Goal: Transaction & Acquisition: Purchase product/service

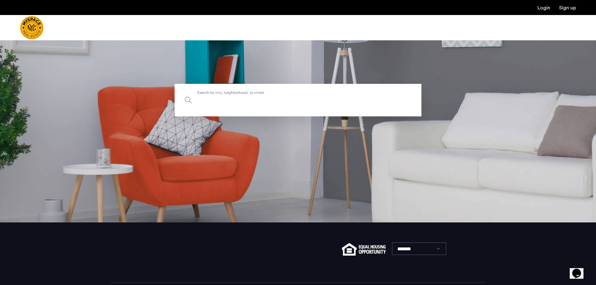
click at [239, 109] on input "Search by city, neighborhood, or street." at bounding box center [297, 100] width 247 height 33
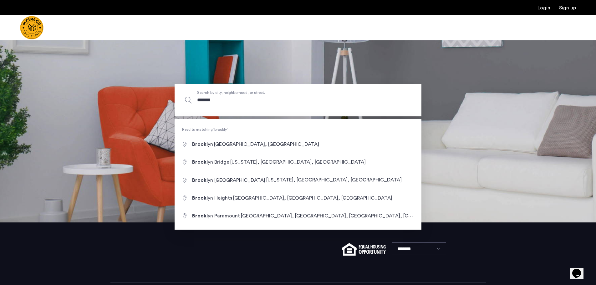
type input "********"
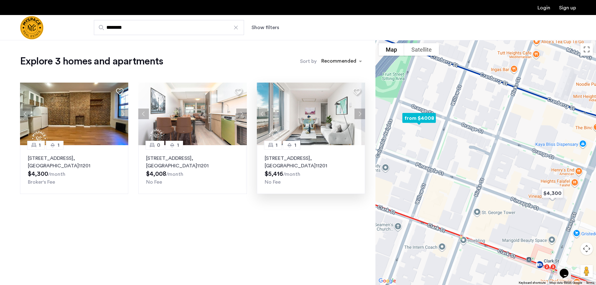
click at [362, 113] on button "Next apartment" at bounding box center [359, 113] width 11 height 11
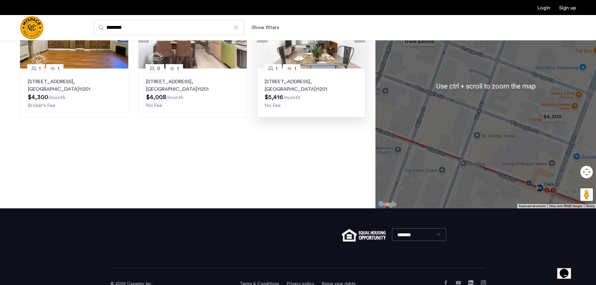
scroll to position [91, 0]
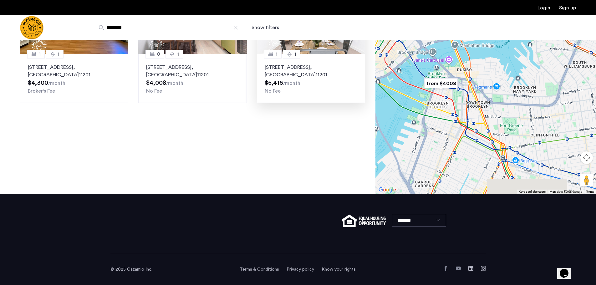
drag, startPoint x: 532, startPoint y: 143, endPoint x: 435, endPoint y: 78, distance: 116.5
click at [435, 78] on div at bounding box center [485, 71] width 220 height 245
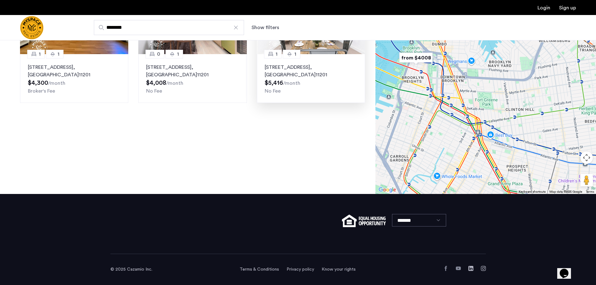
drag, startPoint x: 477, startPoint y: 97, endPoint x: 517, endPoint y: 111, distance: 42.0
click at [517, 111] on div at bounding box center [485, 71] width 220 height 245
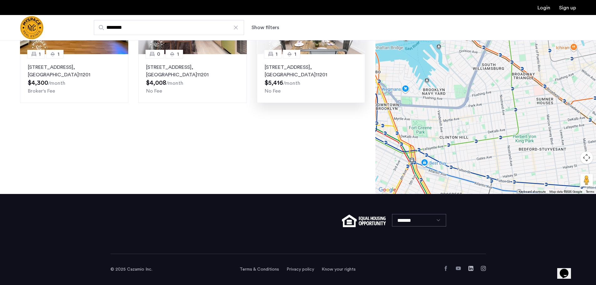
drag, startPoint x: 517, startPoint y: 111, endPoint x: 450, endPoint y: 140, distance: 72.8
click at [450, 140] on div at bounding box center [485, 71] width 220 height 245
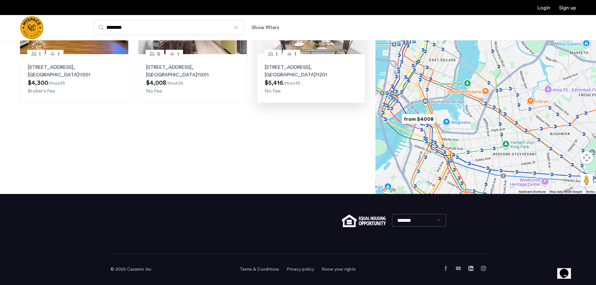
drag, startPoint x: 511, startPoint y: 126, endPoint x: 524, endPoint y: 142, distance: 20.7
click at [524, 142] on div at bounding box center [485, 71] width 220 height 245
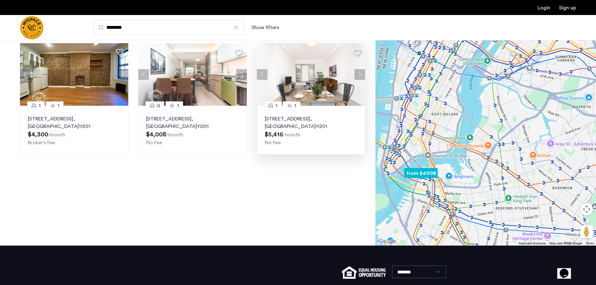
scroll to position [0, 0]
